Goal: Task Accomplishment & Management: Complete application form

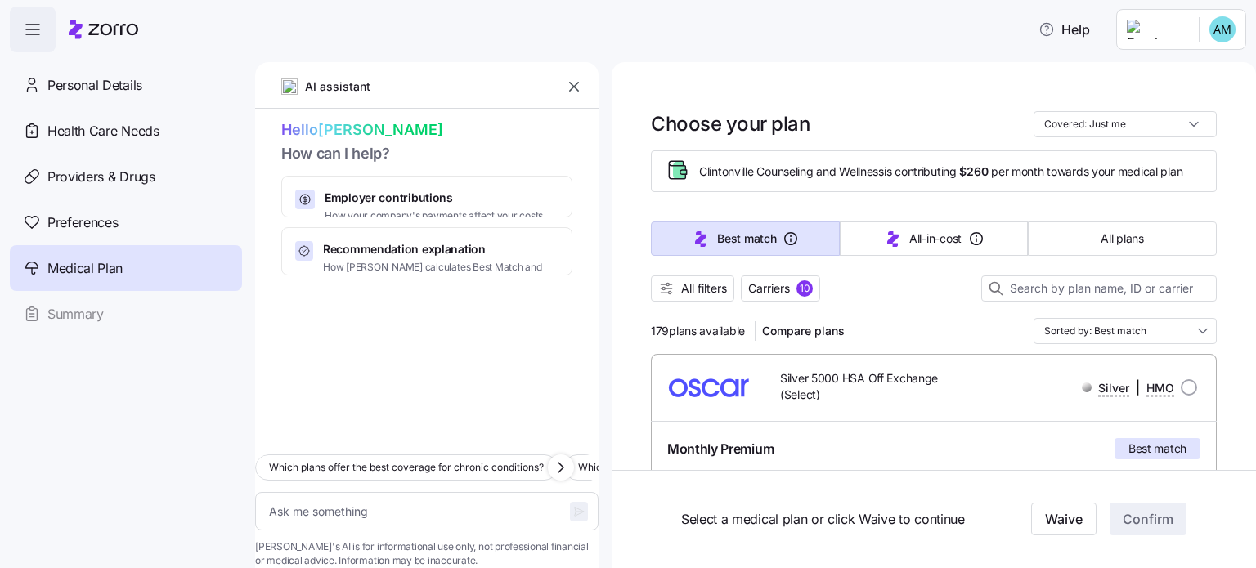
scroll to position [166, 0]
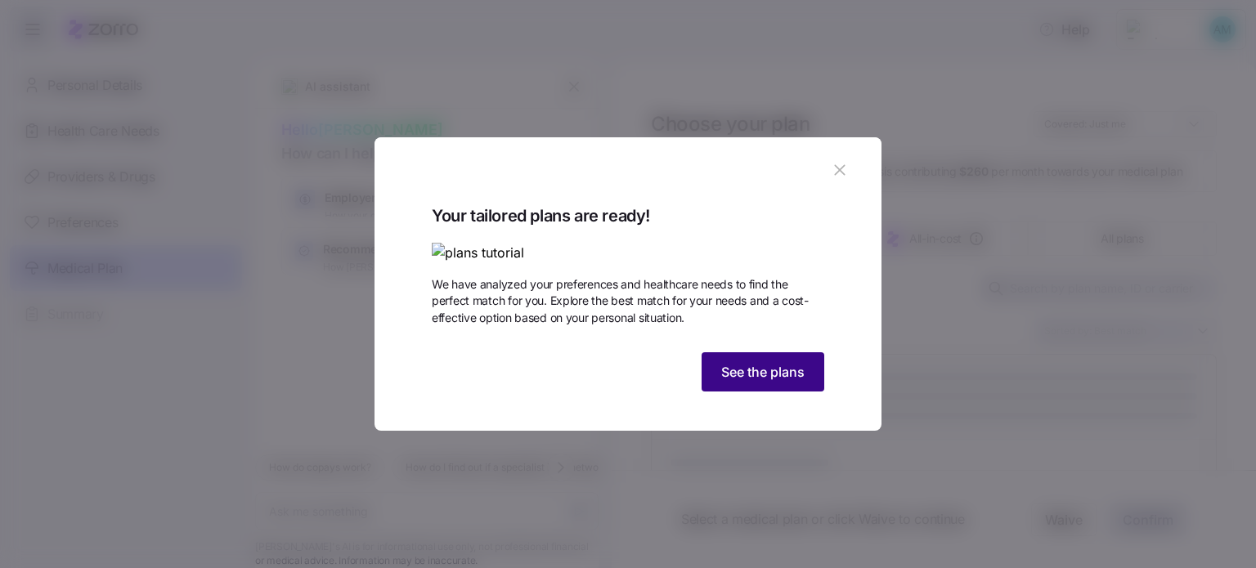
click at [754, 382] on span "See the plans" at bounding box center [762, 372] width 83 height 20
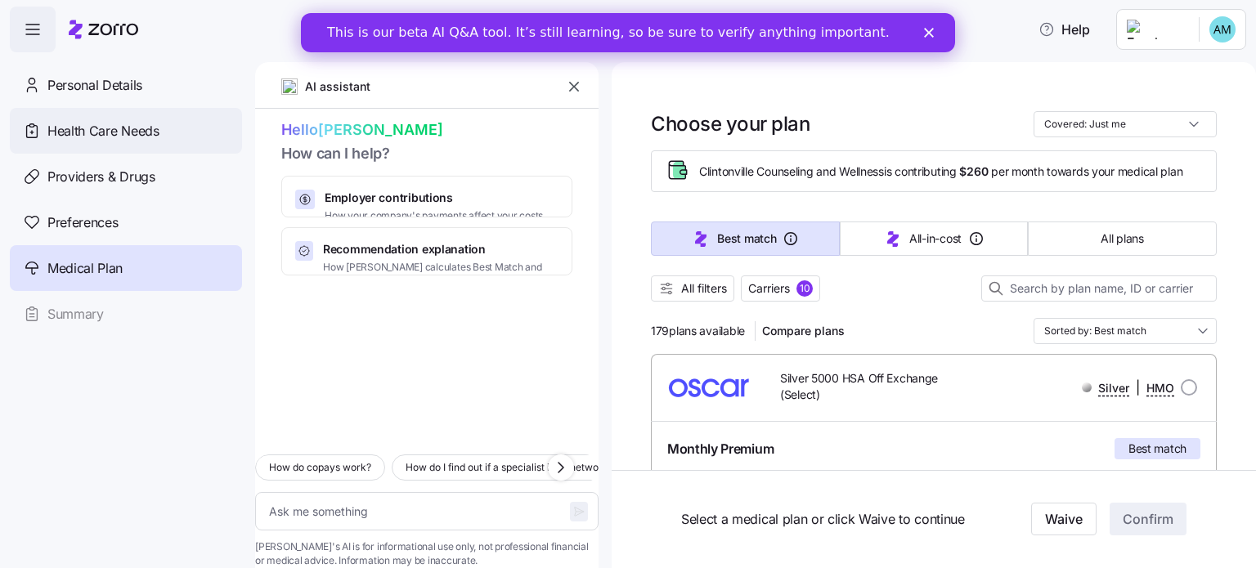
click at [102, 132] on span "Health Care Needs" at bounding box center [103, 131] width 112 height 20
type textarea "x"
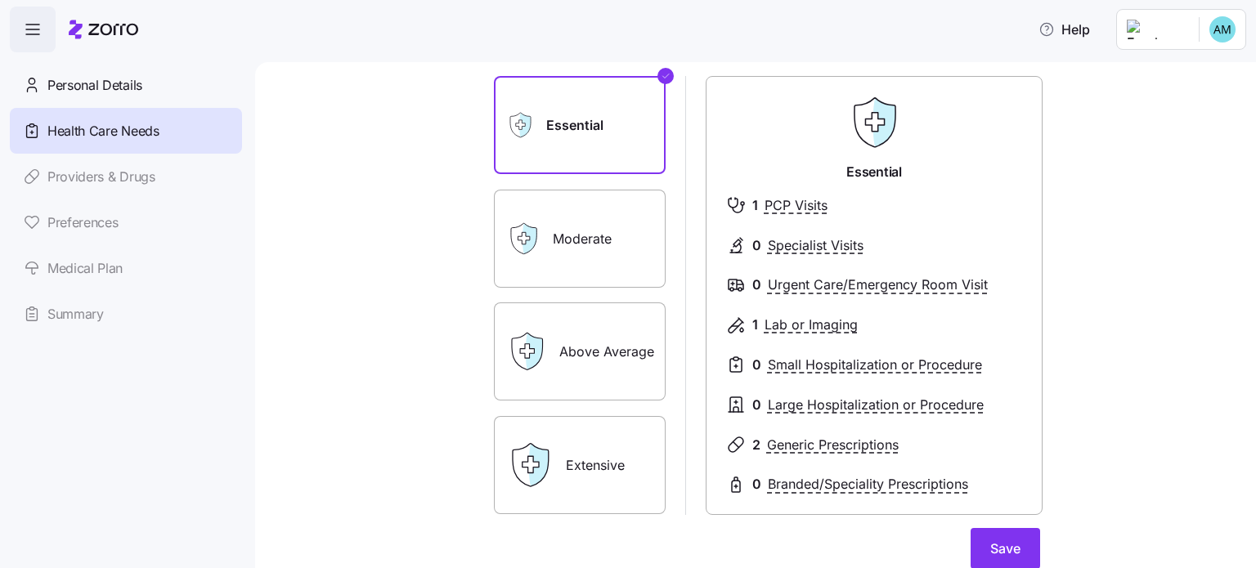
scroll to position [103, 0]
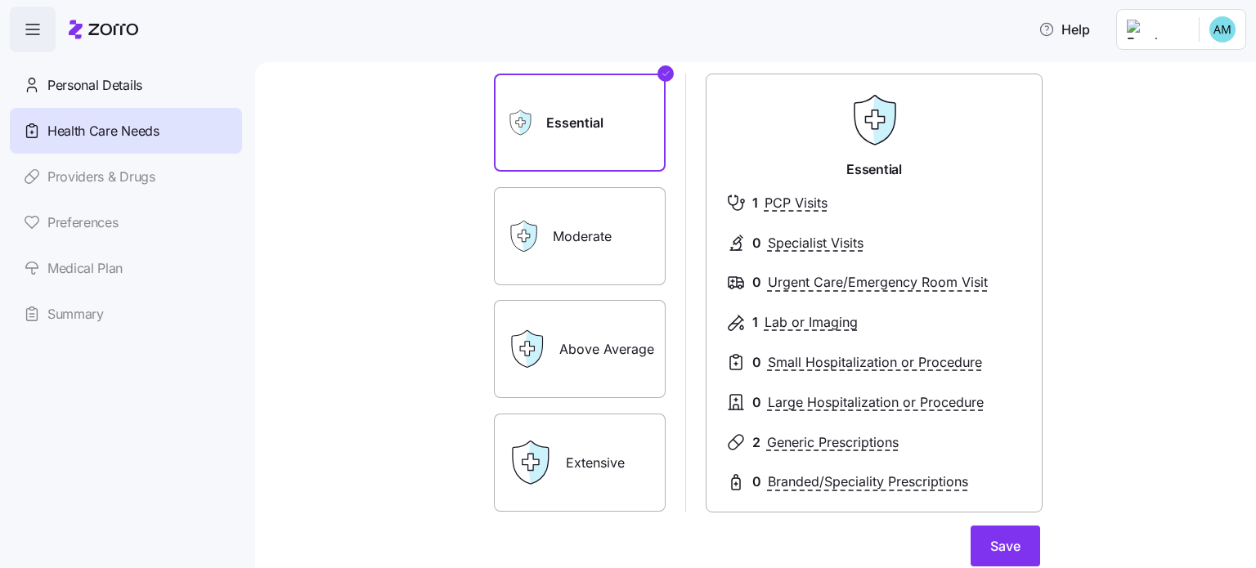
click at [551, 232] on label "Moderate" at bounding box center [580, 236] width 172 height 98
click at [0, 0] on input "Moderate" at bounding box center [0, 0] width 0 height 0
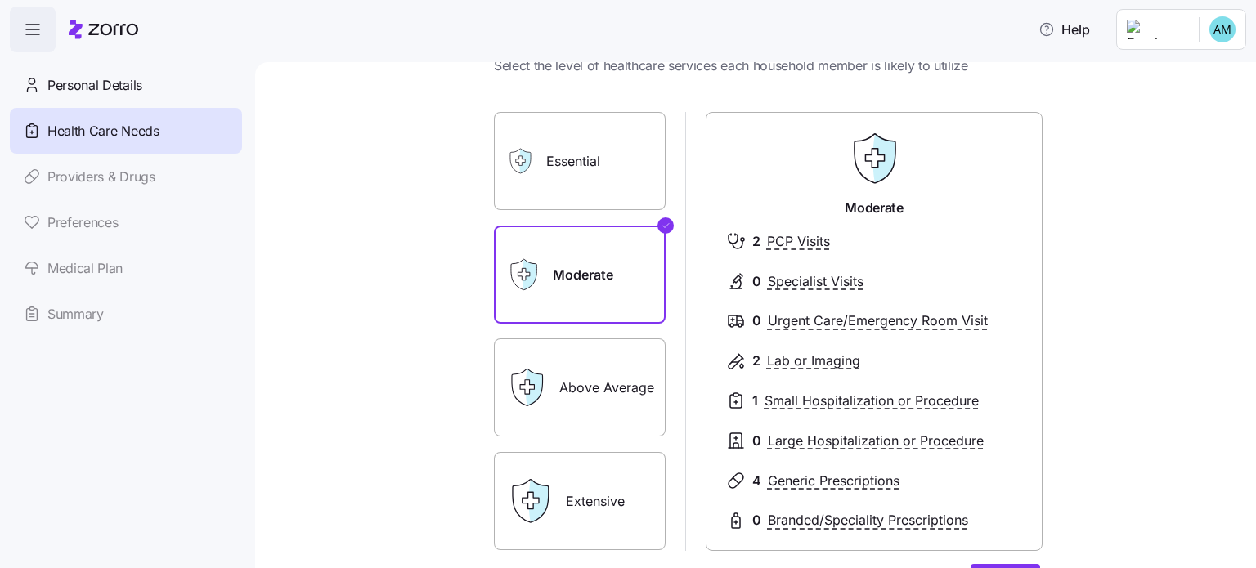
scroll to position [60, 0]
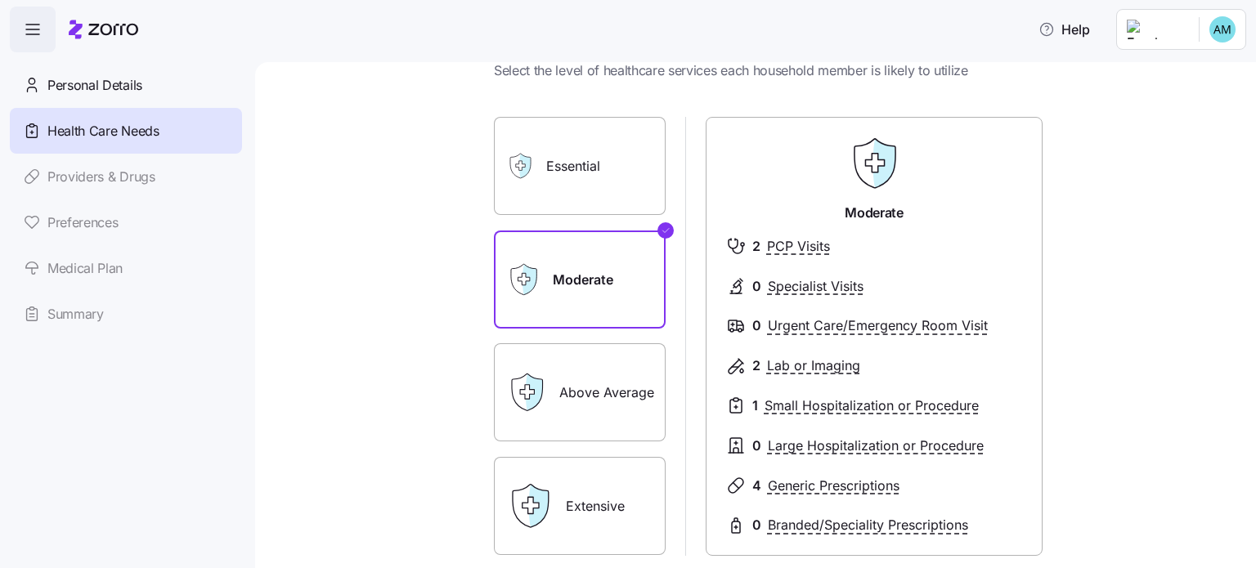
click at [585, 152] on label "Essential" at bounding box center [580, 166] width 172 height 98
click at [0, 0] on input "Essential" at bounding box center [0, 0] width 0 height 0
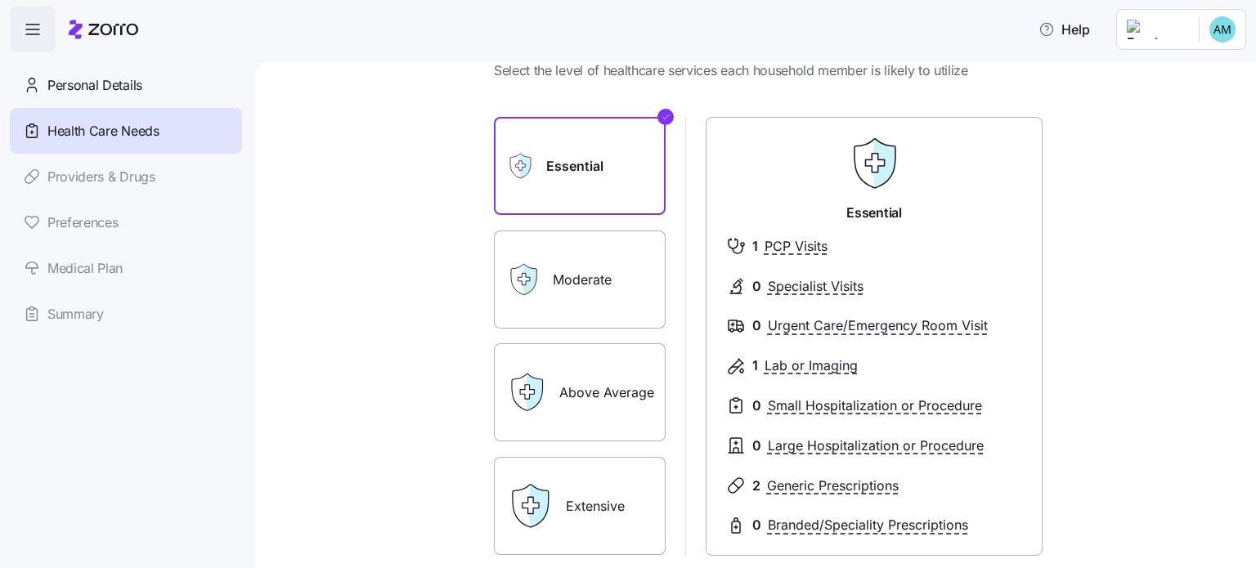
click at [523, 285] on icon at bounding box center [530, 279] width 14 height 30
click at [550, 278] on label "Moderate" at bounding box center [580, 280] width 172 height 98
click at [0, 0] on input "Moderate" at bounding box center [0, 0] width 0 height 0
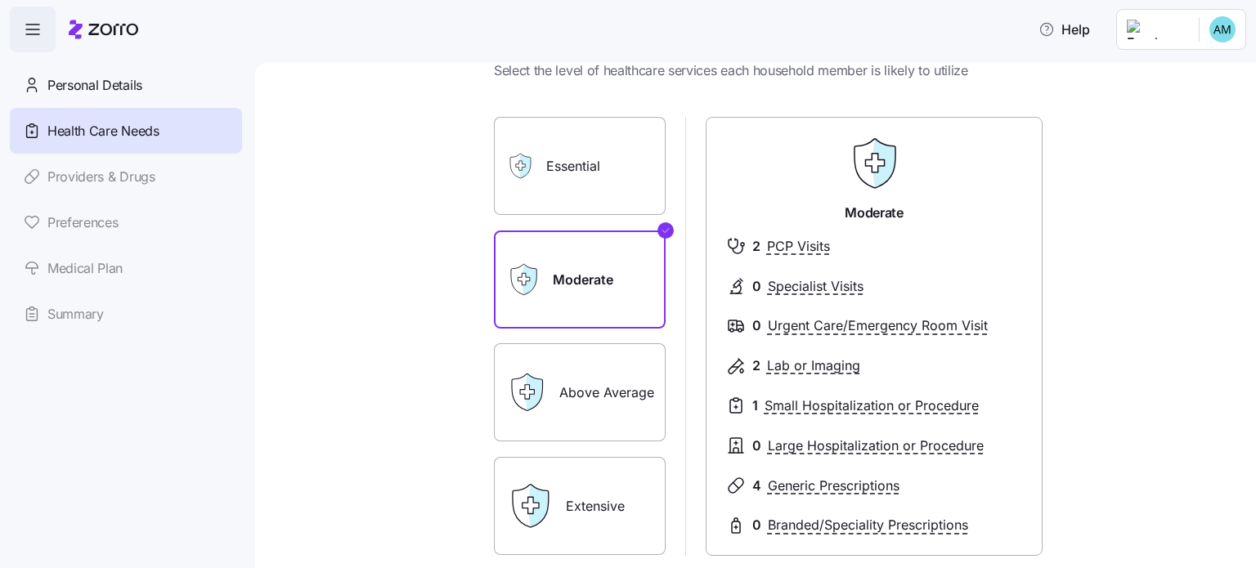
click at [570, 169] on label "Essential" at bounding box center [580, 166] width 172 height 98
click at [0, 0] on input "Essential" at bounding box center [0, 0] width 0 height 0
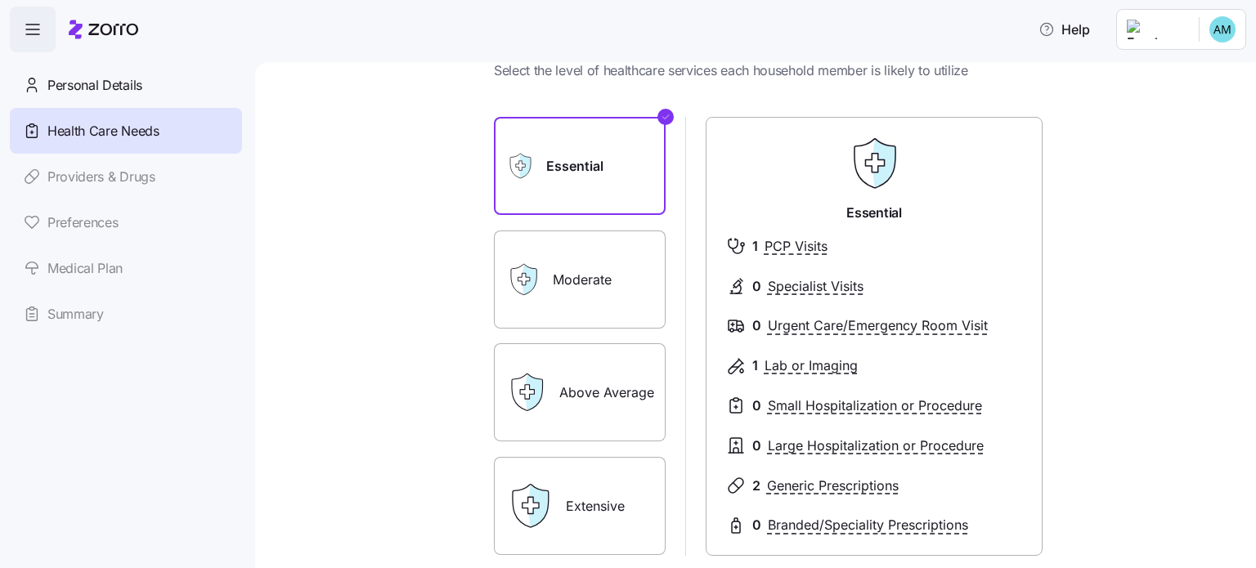
scroll to position [249, 0]
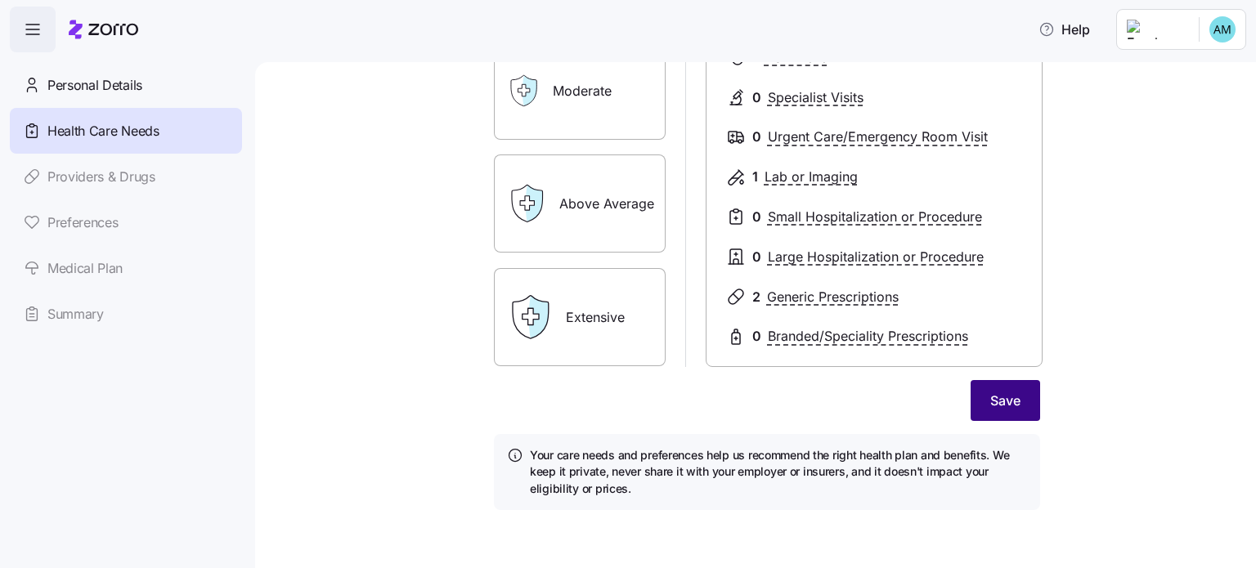
click at [1007, 410] on button "Save" at bounding box center [1006, 400] width 70 height 41
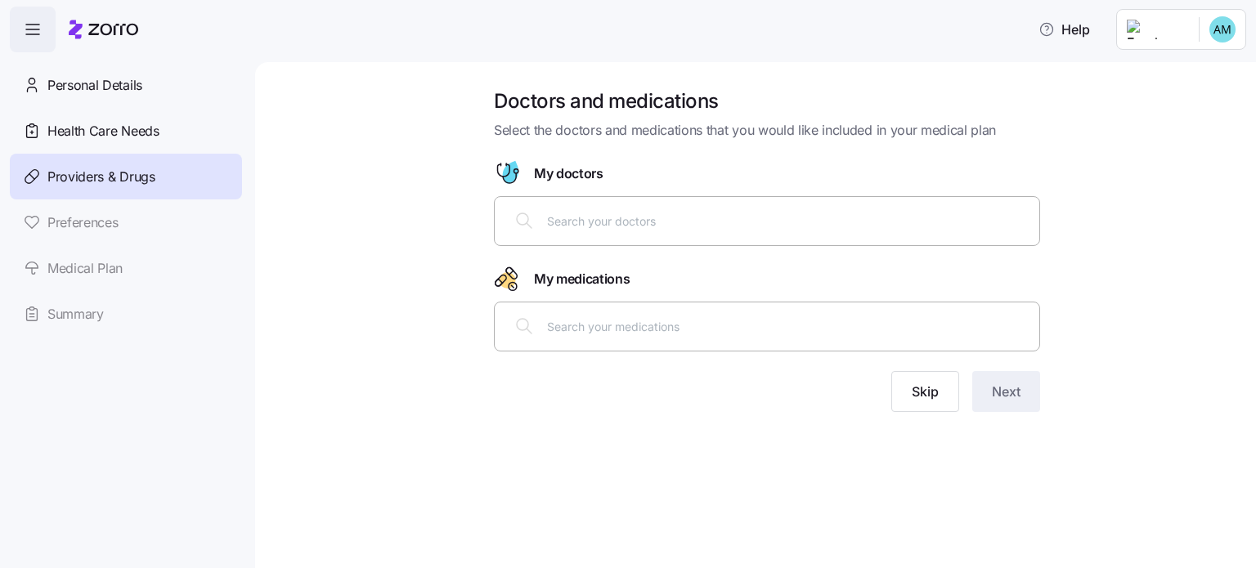
click at [572, 227] on input "text" at bounding box center [788, 221] width 482 height 18
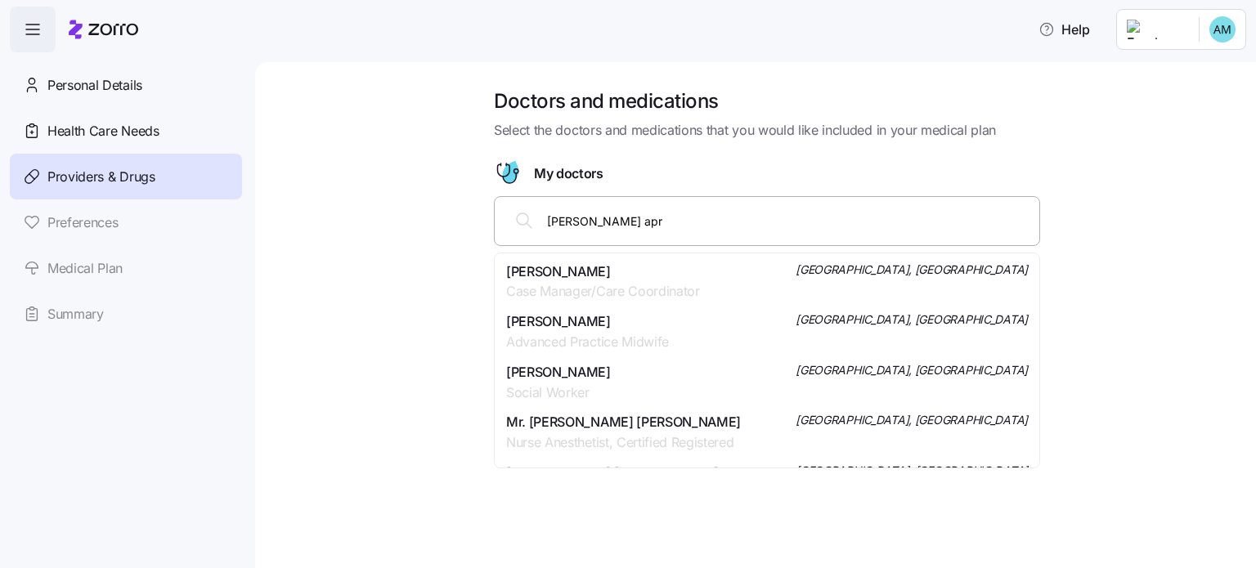
type input "[PERSON_NAME] aprn"
click at [649, 285] on span "Advanced Practice Midwife" at bounding box center [587, 291] width 163 height 20
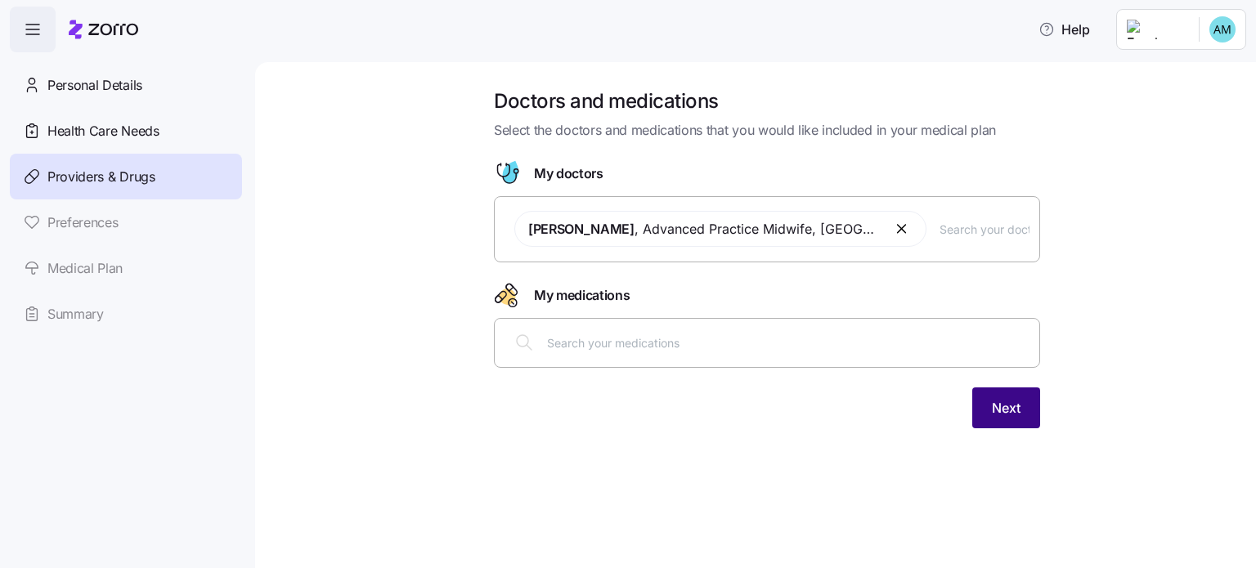
click at [1016, 411] on span "Next" at bounding box center [1006, 408] width 29 height 20
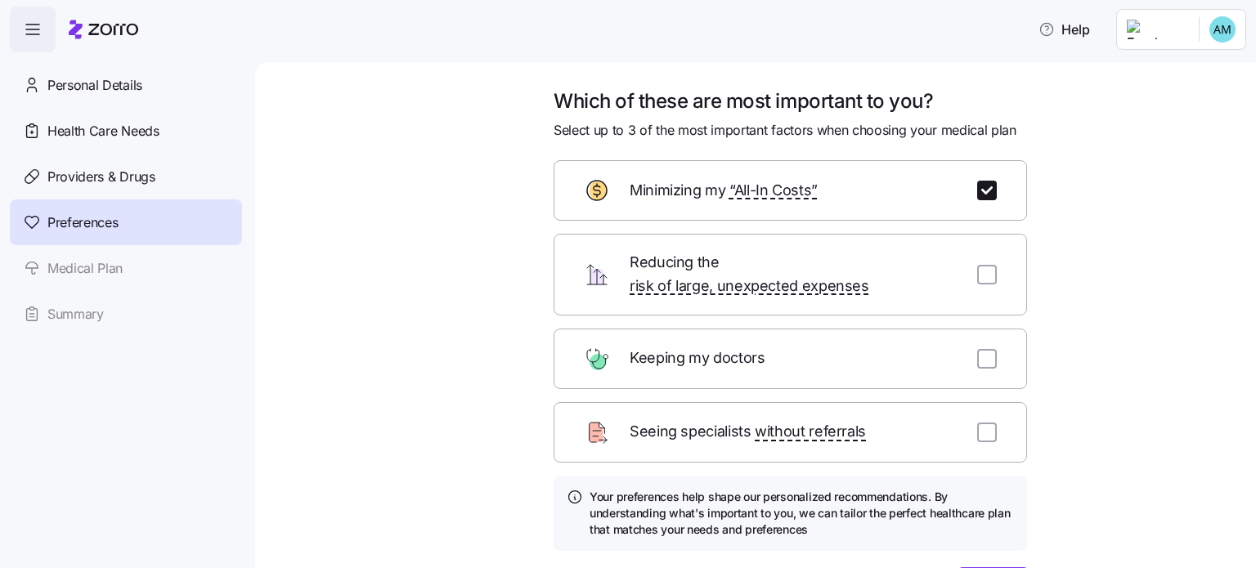
scroll to position [96, 0]
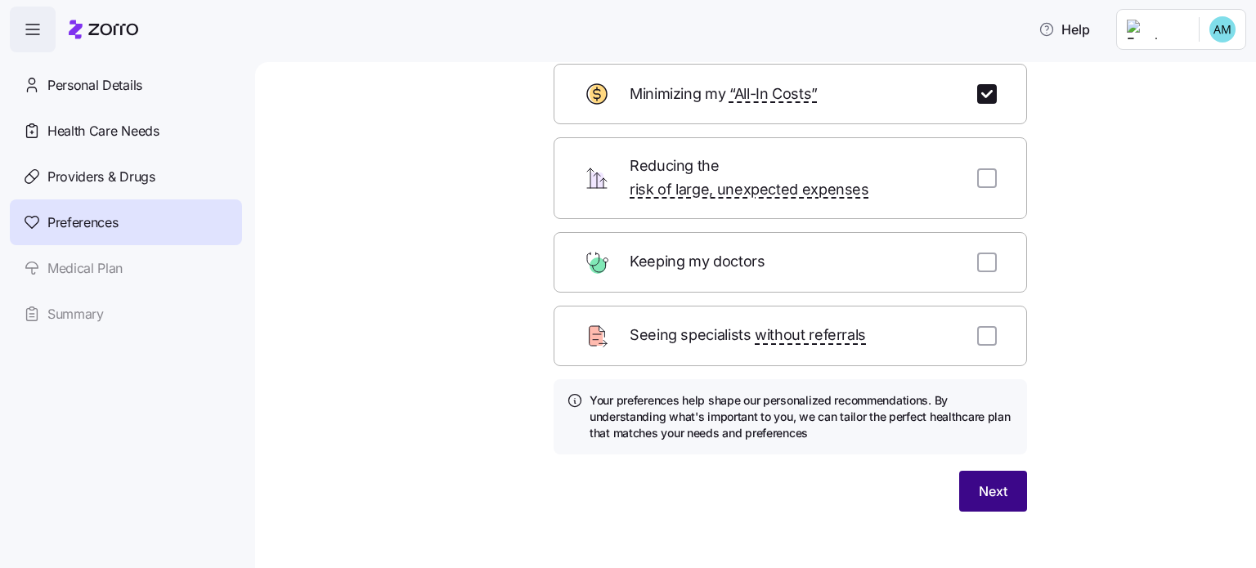
click at [997, 482] on span "Next" at bounding box center [993, 492] width 29 height 20
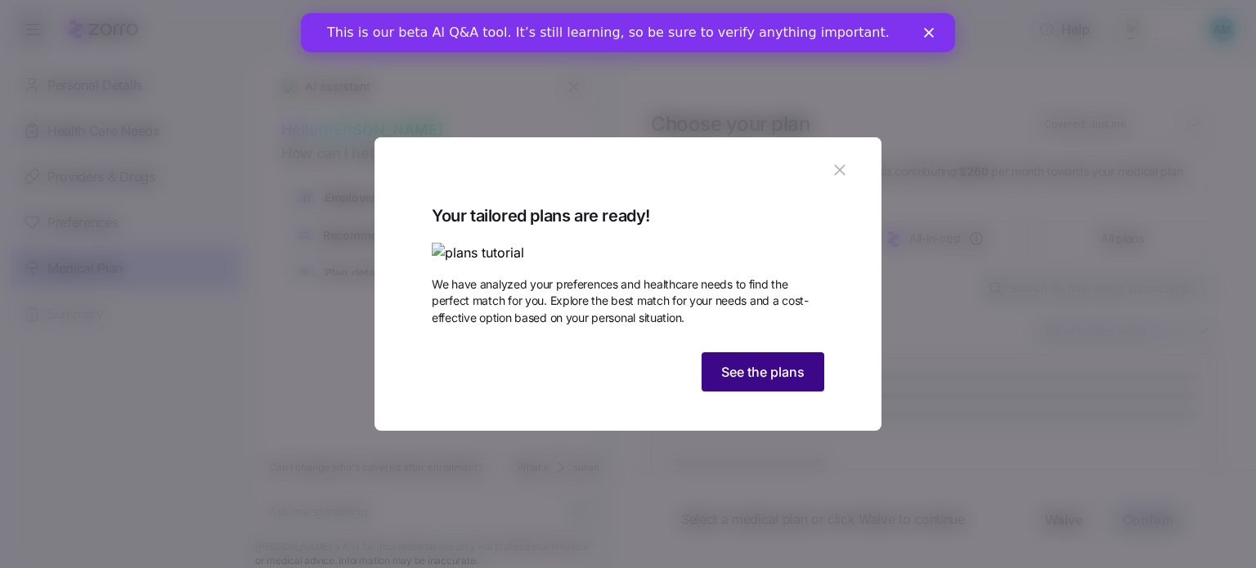
click at [746, 382] on span "See the plans" at bounding box center [762, 372] width 83 height 20
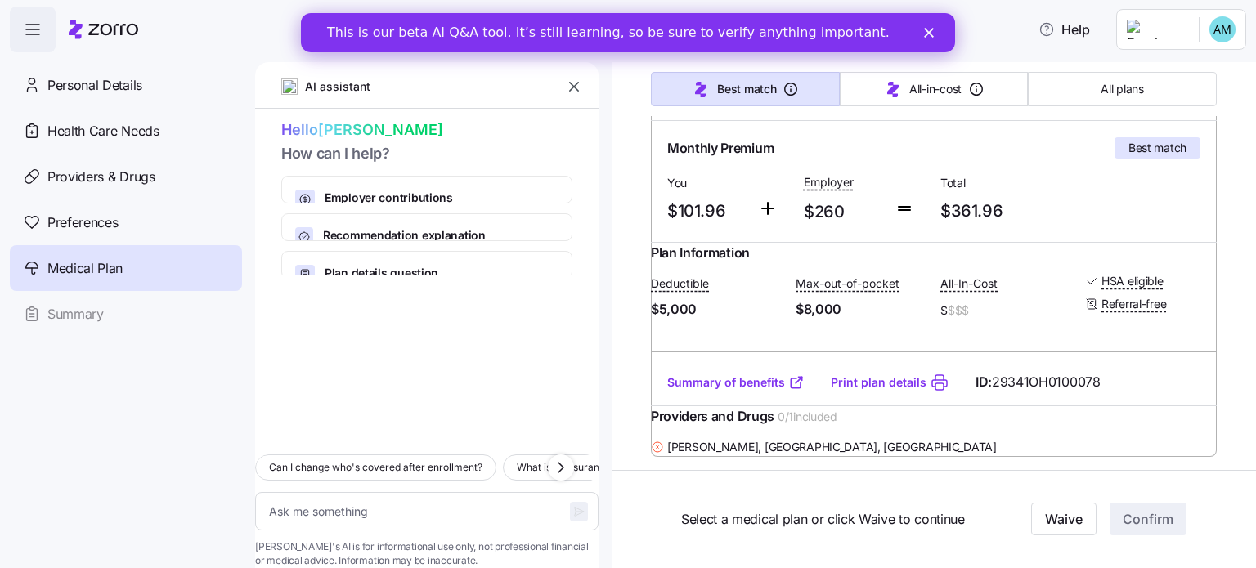
scroll to position [310, 0]
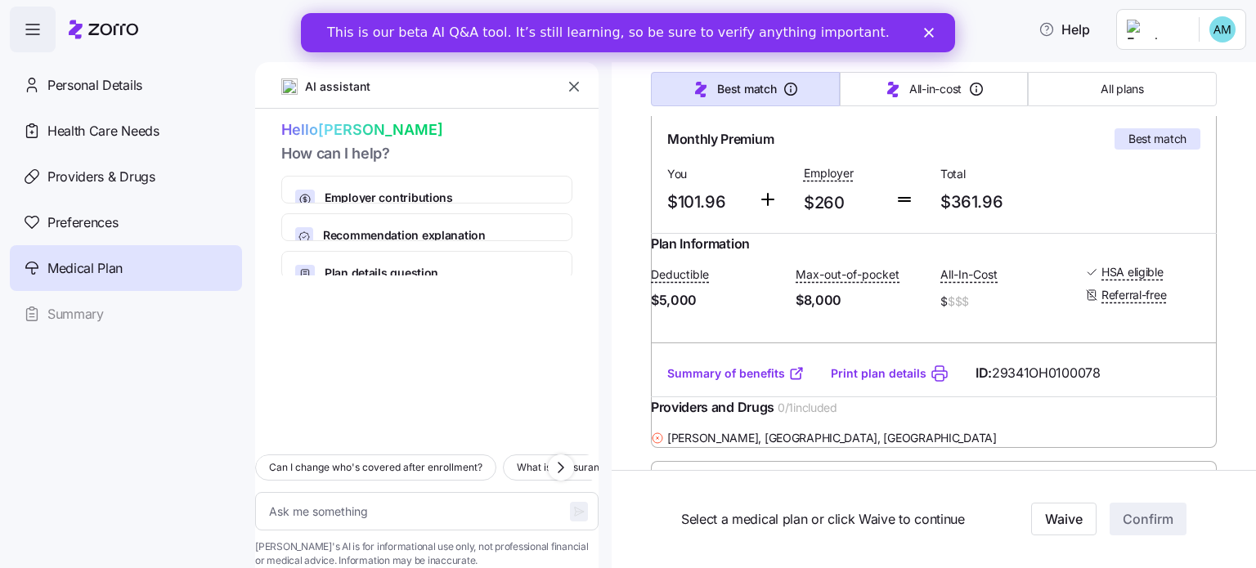
click at [720, 382] on link "Summary of benefits" at bounding box center [735, 374] width 137 height 16
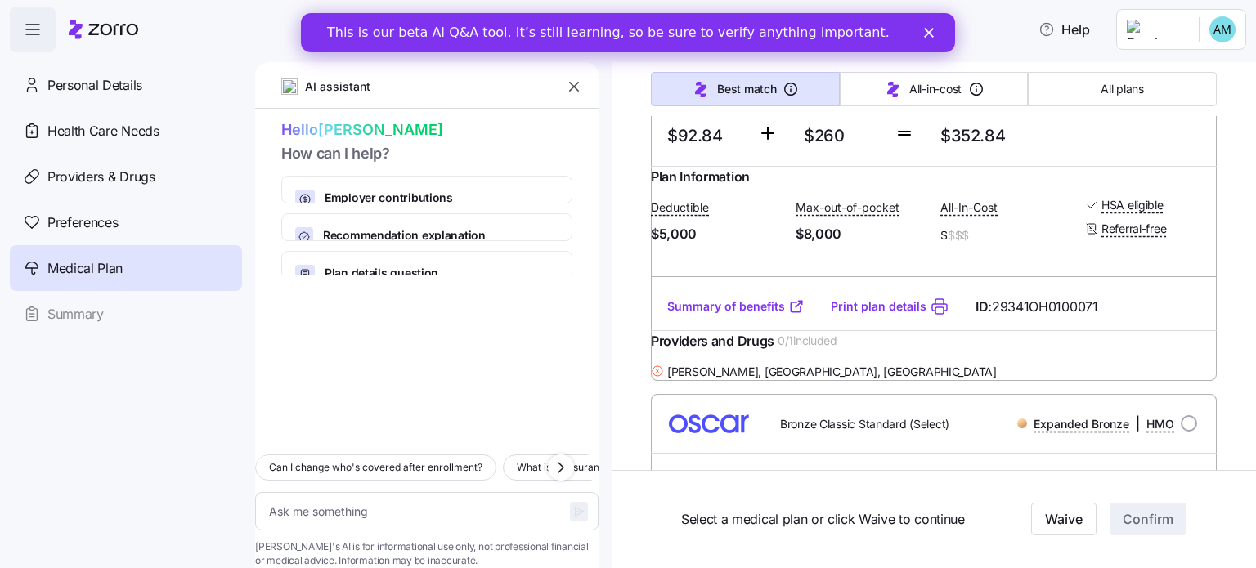
scroll to position [1199, 0]
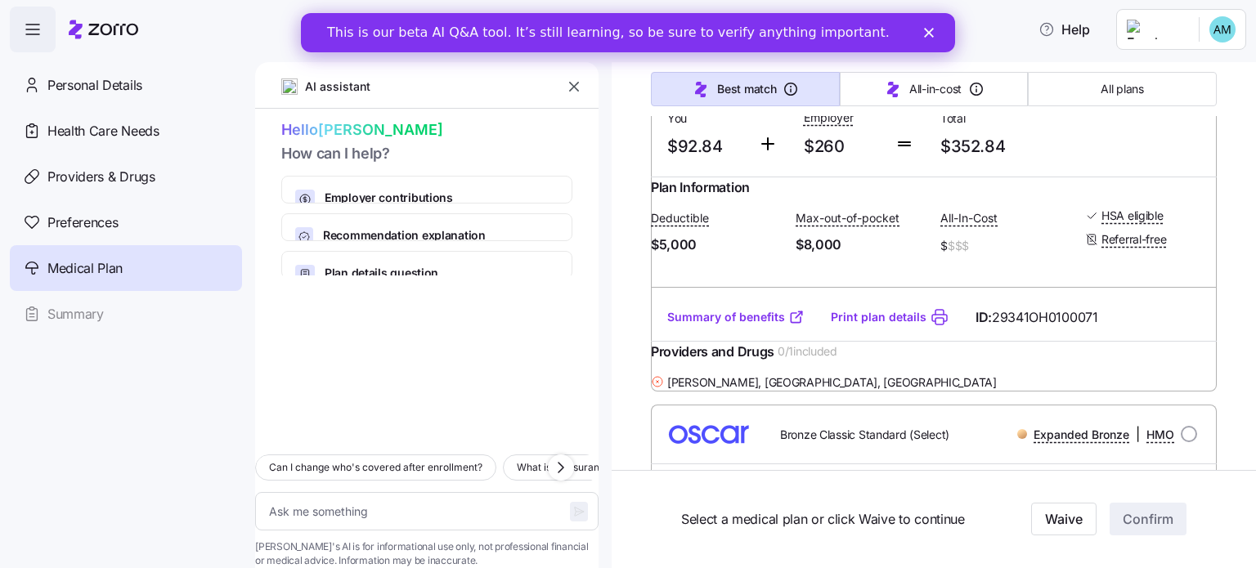
click at [761, 325] on link "Summary of benefits" at bounding box center [735, 317] width 137 height 16
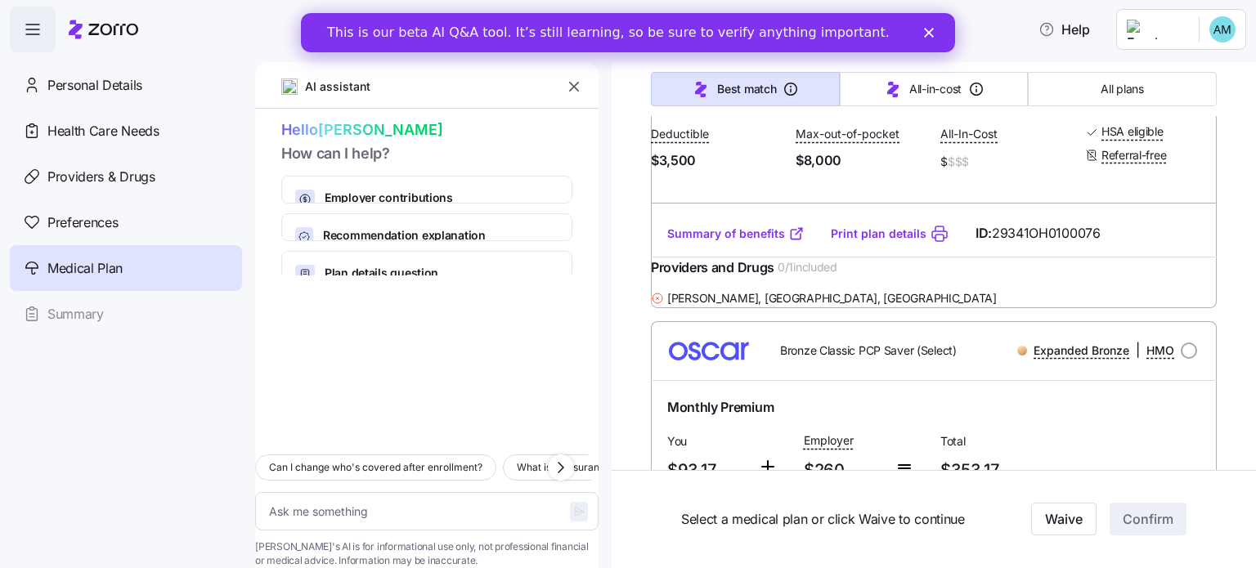
scroll to position [2109, 0]
click at [735, 240] on link "Summary of benefits" at bounding box center [735, 231] width 137 height 16
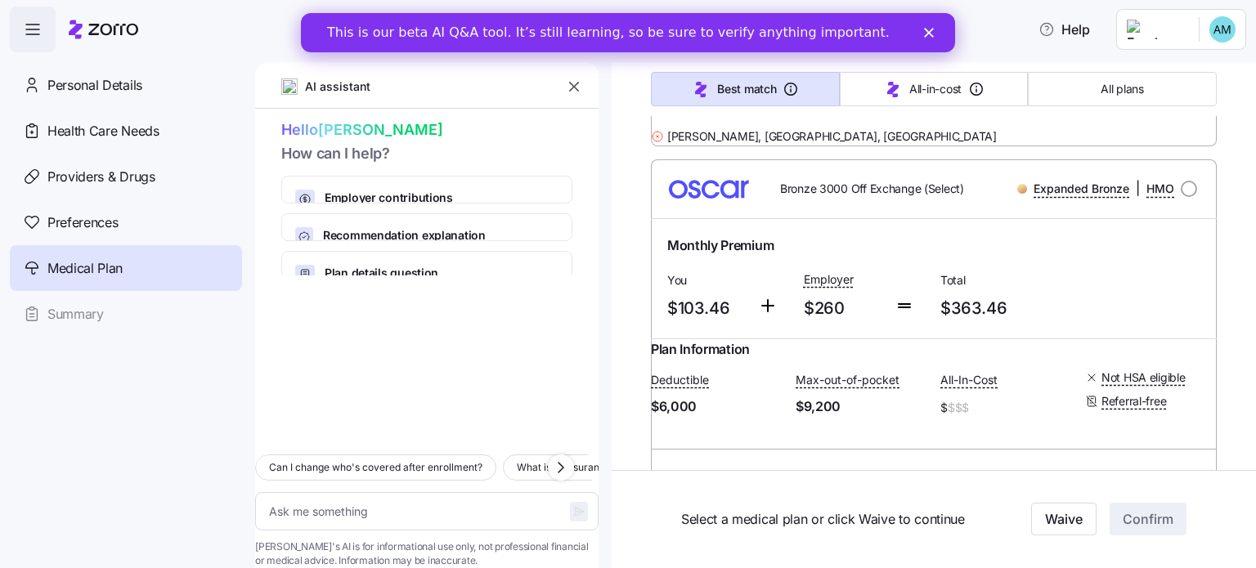
scroll to position [3094, 0]
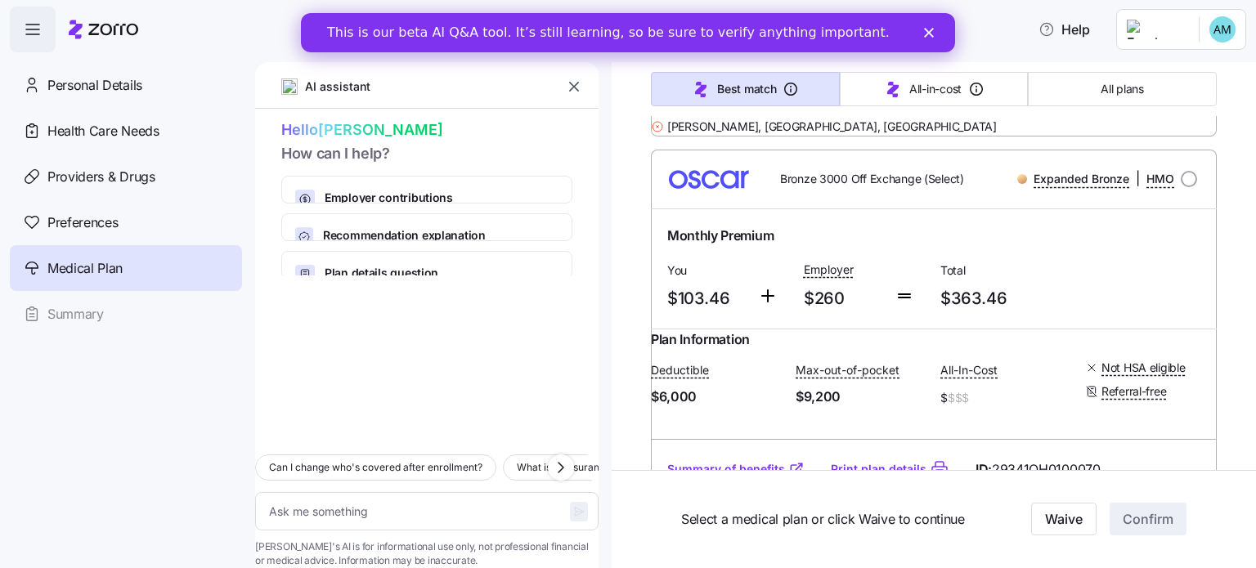
click at [733, 70] on link "Summary of benefits" at bounding box center [735, 62] width 137 height 16
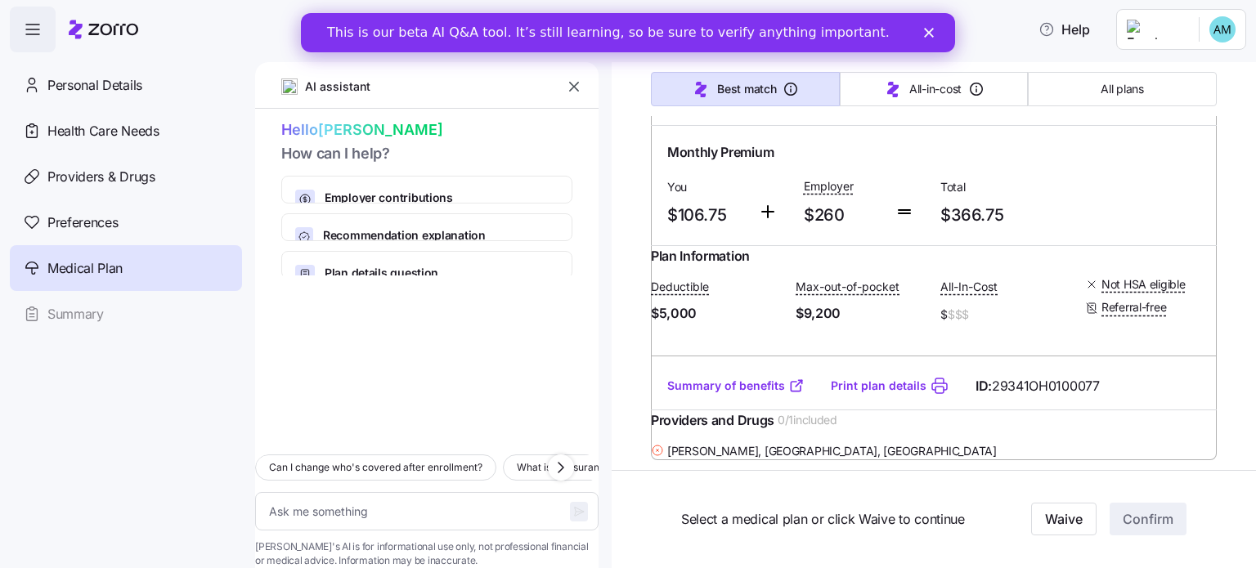
scroll to position [5284, 0]
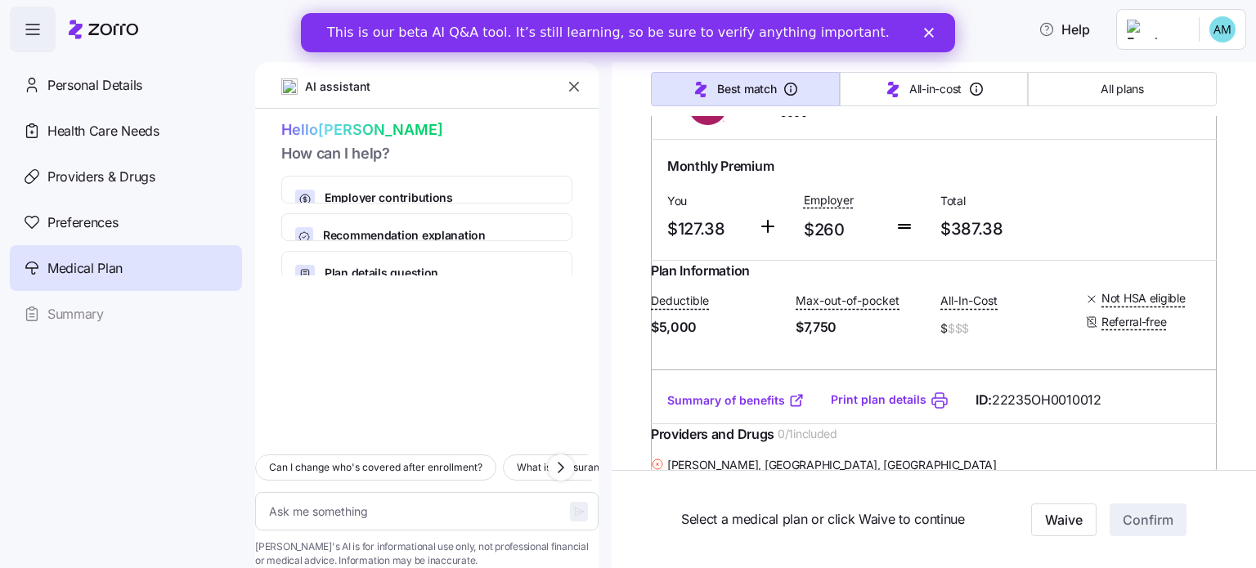
type textarea "x"
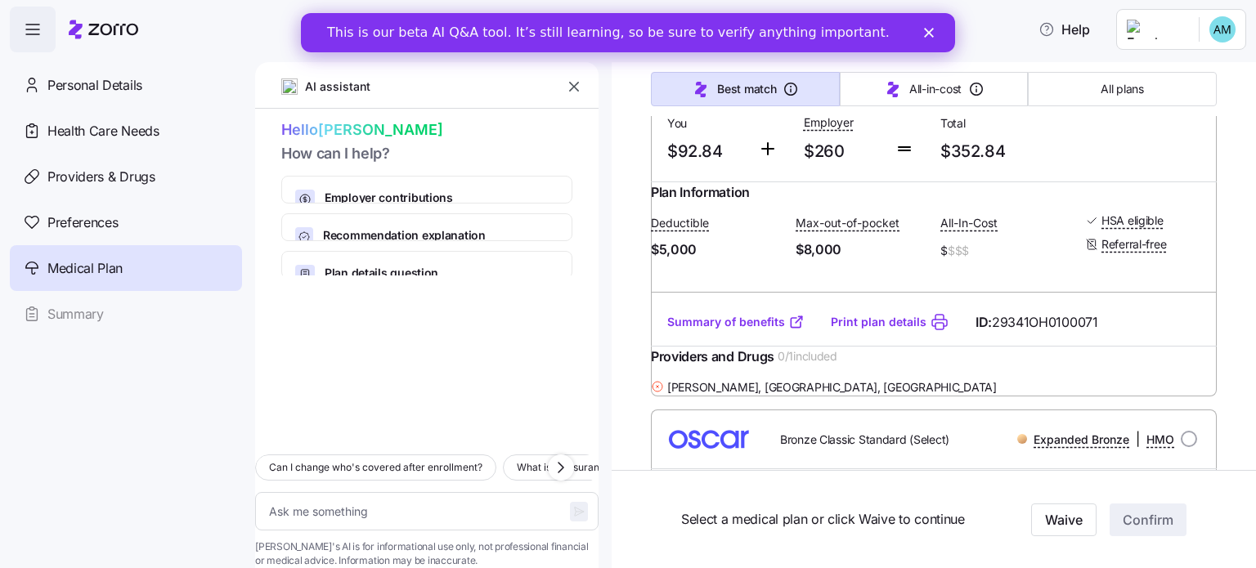
scroll to position [1196, 0]
click at [756, 329] on link "Summary of benefits" at bounding box center [735, 320] width 137 height 16
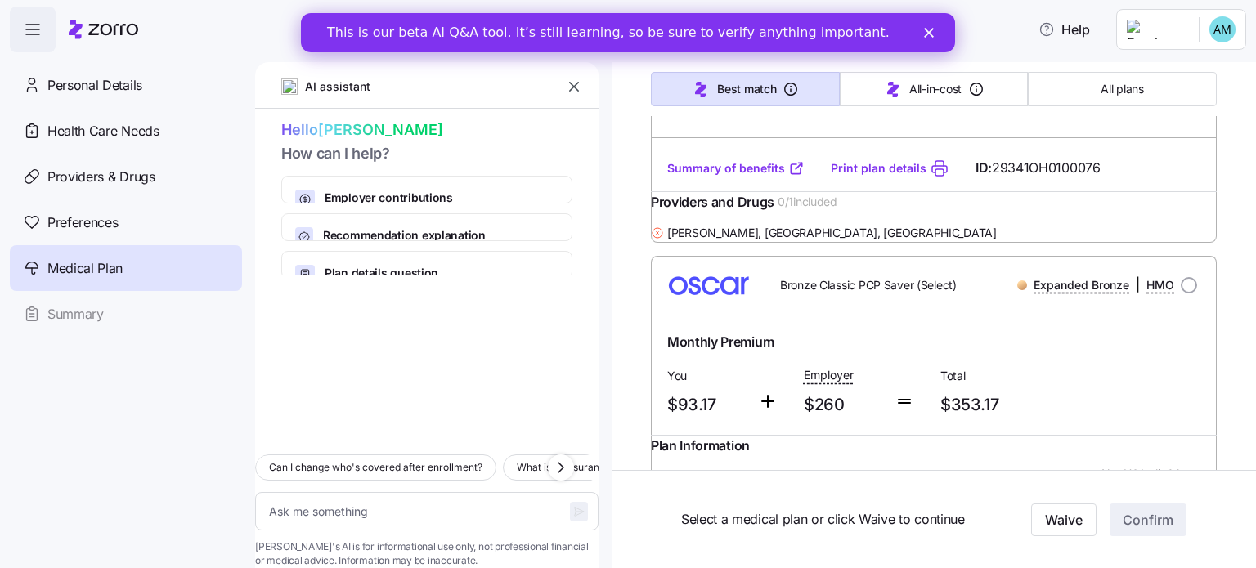
scroll to position [2172, 0]
click at [727, 177] on link "Summary of benefits" at bounding box center [735, 168] width 137 height 16
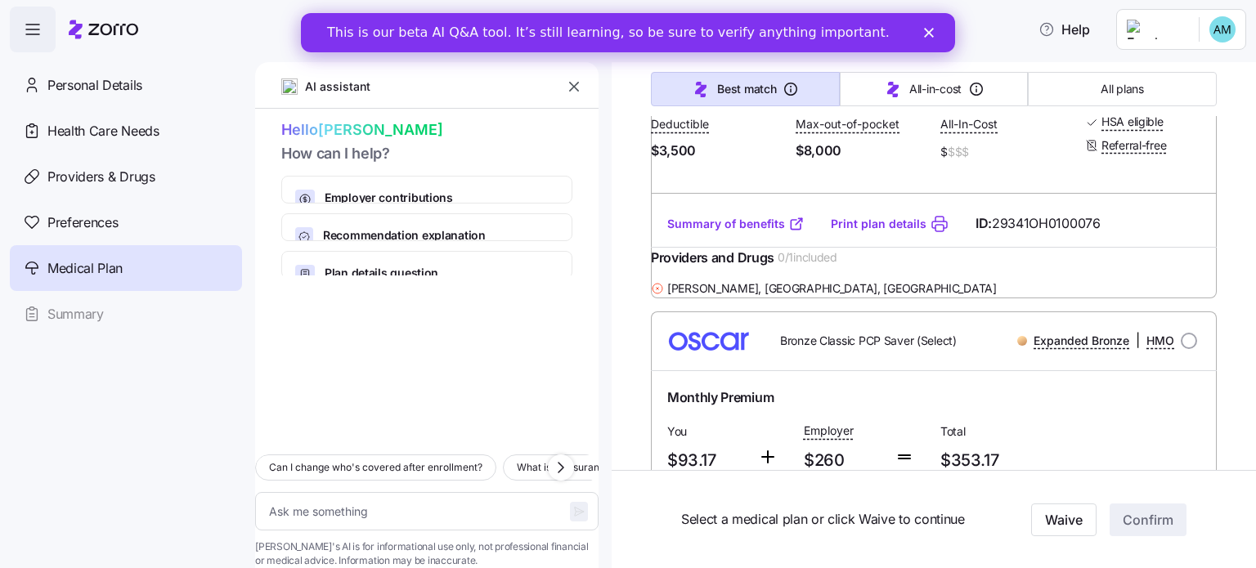
scroll to position [2116, 0]
click at [756, 233] on link "Summary of benefits" at bounding box center [735, 225] width 137 height 16
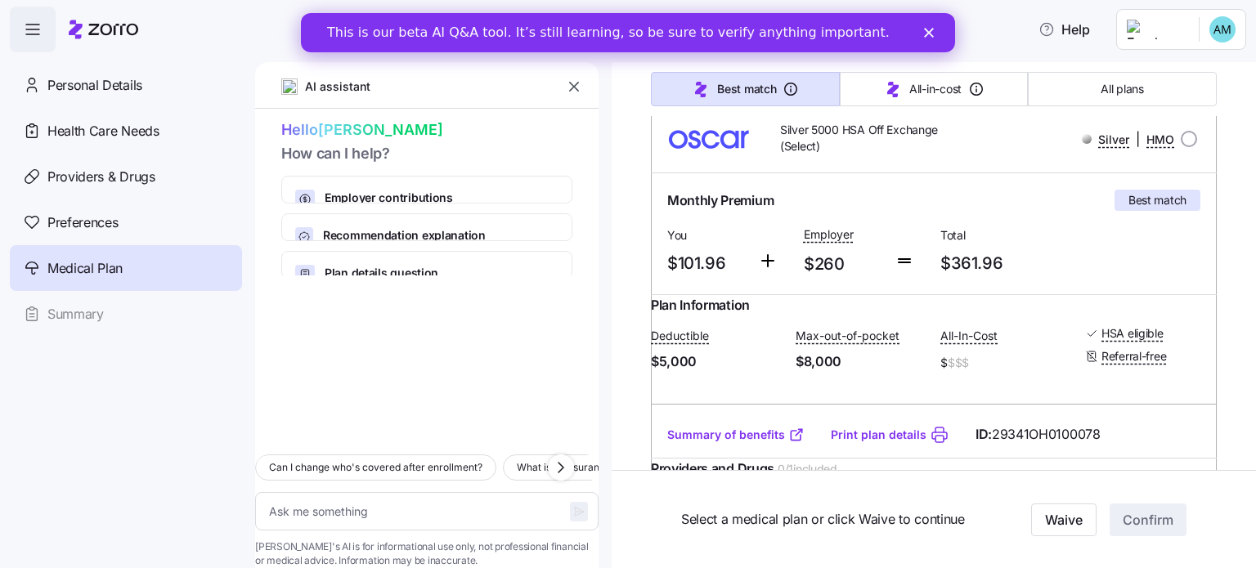
scroll to position [268, 0]
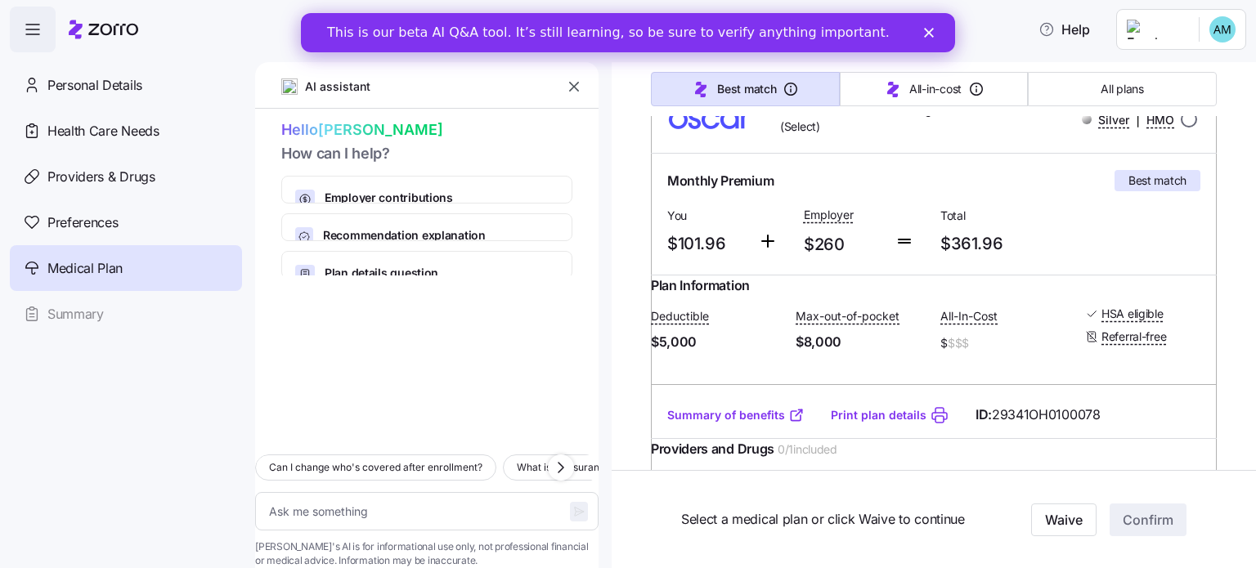
click at [1181, 126] on input "radio" at bounding box center [1189, 119] width 16 height 16
radio input "true"
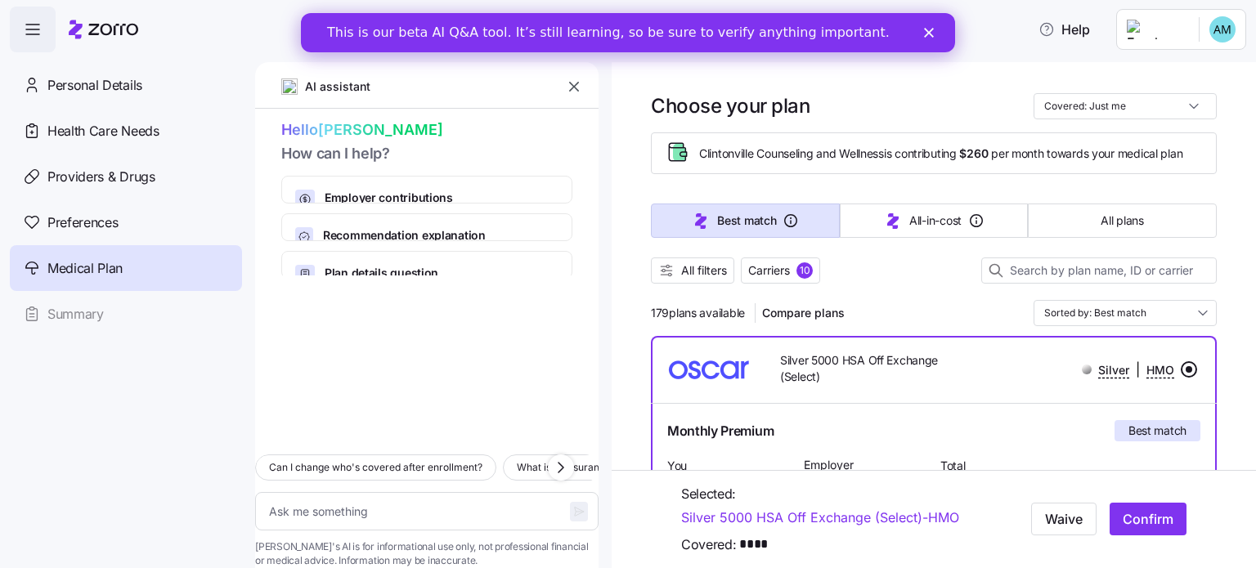
scroll to position [0, 0]
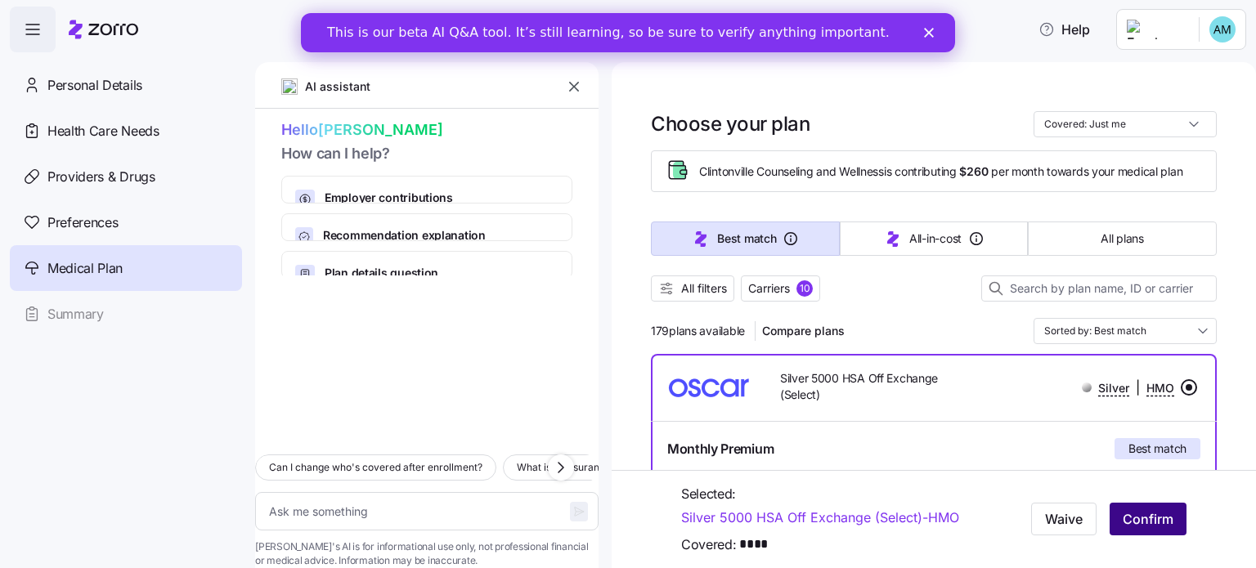
click at [1151, 515] on span "Confirm" at bounding box center [1148, 519] width 51 height 20
type textarea "x"
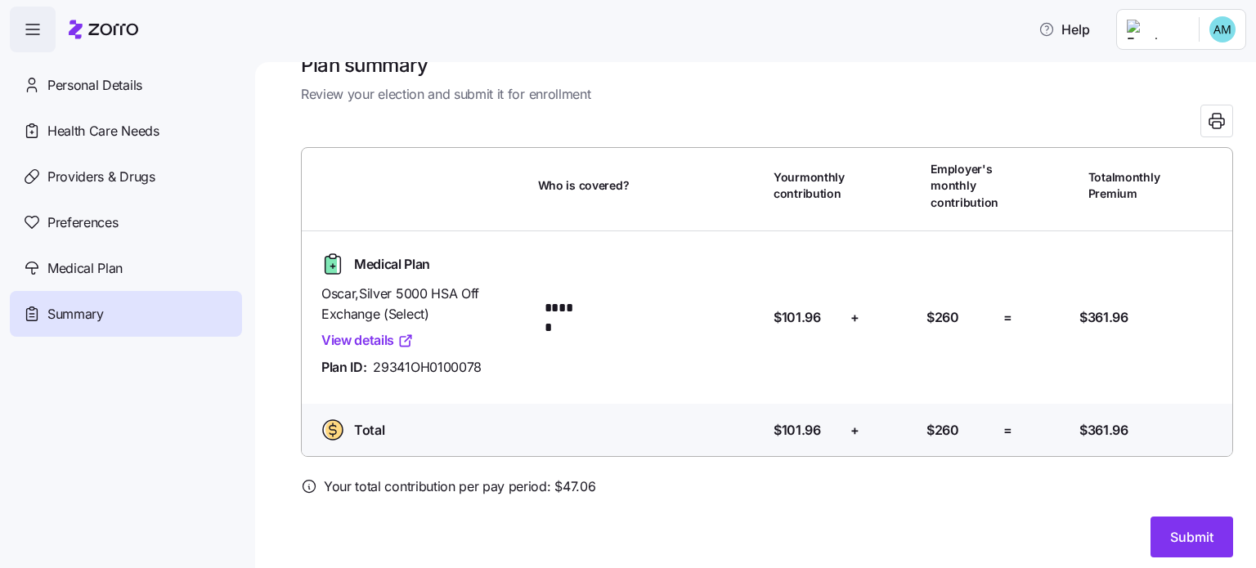
scroll to position [44, 0]
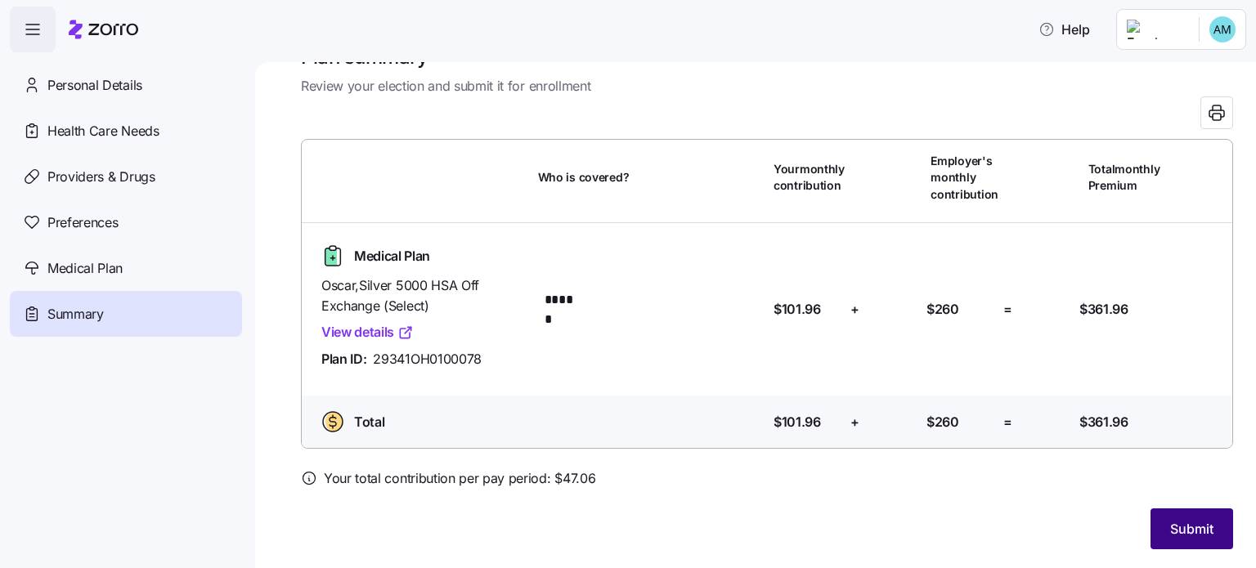
click at [1170, 524] on span "Submit" at bounding box center [1191, 529] width 43 height 20
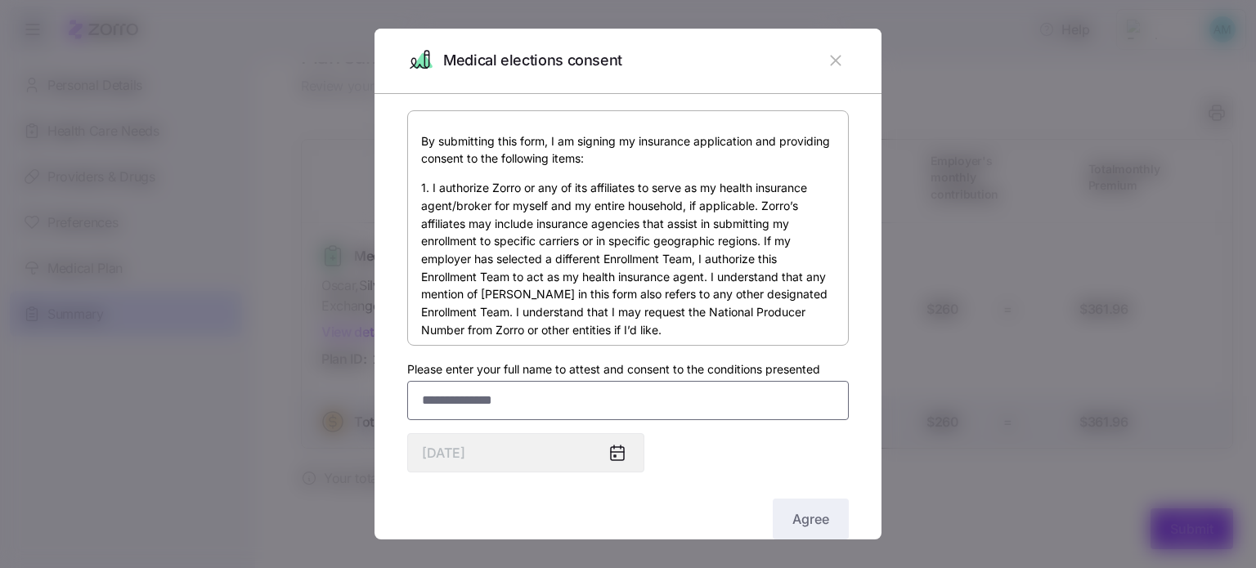
click at [493, 401] on input "Please enter your full name to attest and consent to the conditions presented" at bounding box center [628, 400] width 442 height 39
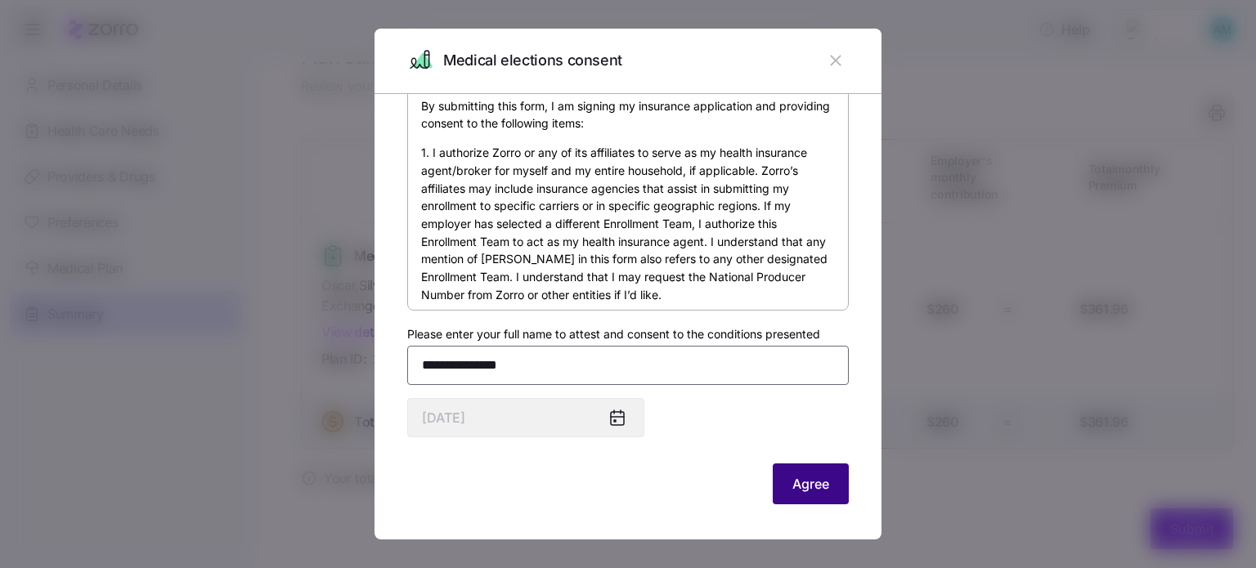
type input "**********"
click at [805, 477] on span "Agree" at bounding box center [810, 484] width 37 height 20
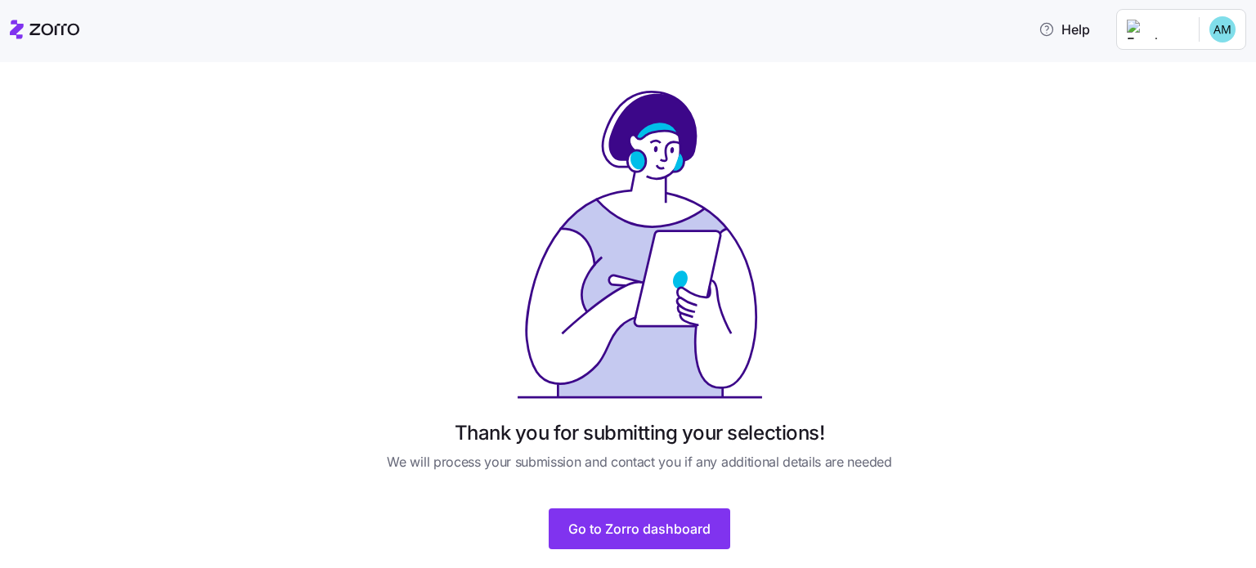
scroll to position [39, 0]
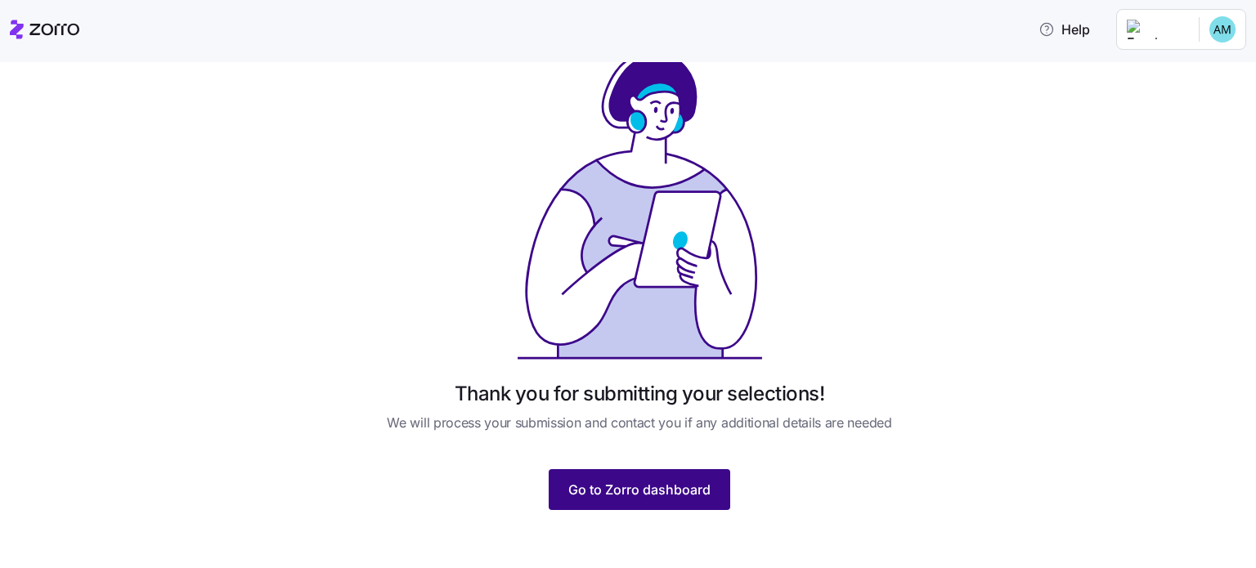
click at [669, 477] on button "Go to Zorro dashboard" at bounding box center [640, 489] width 182 height 41
